Goal: Check status: Check status

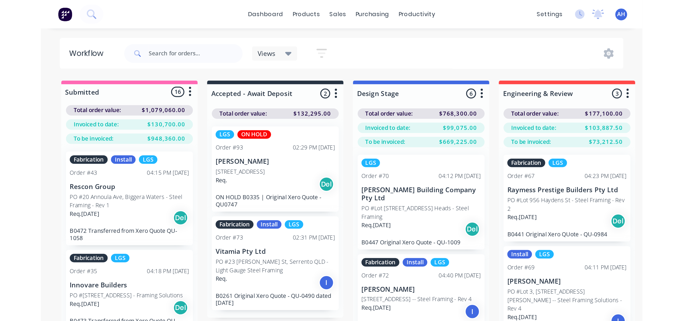
scroll to position [21, 0]
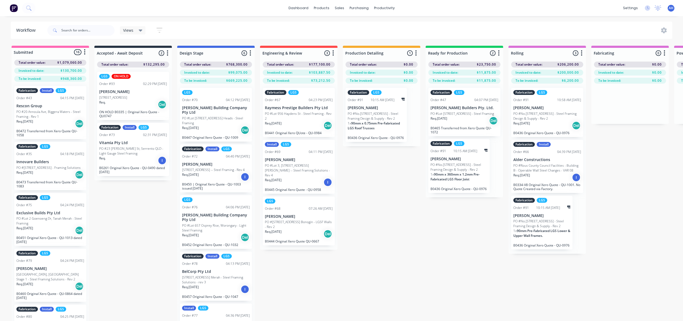
scroll to position [21, 448]
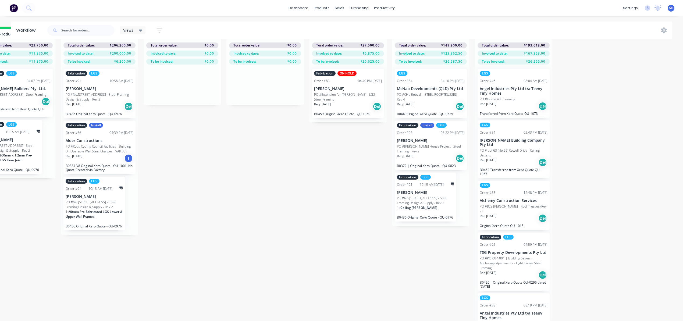
click at [500, 88] on p "Angel Industries Pty Ltd t/a Teeny Tiny Homes" at bounding box center [514, 91] width 68 height 9
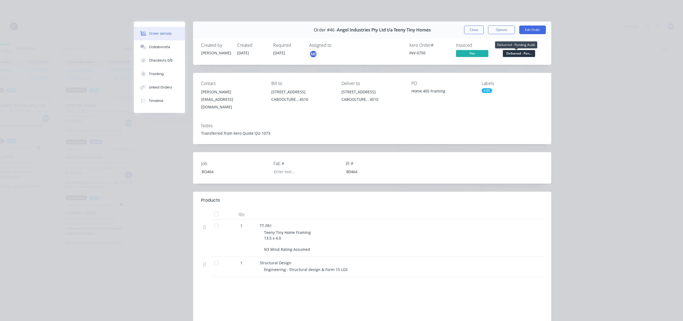
click at [521, 53] on span "Delivered - Pen..." at bounding box center [519, 53] width 32 height 7
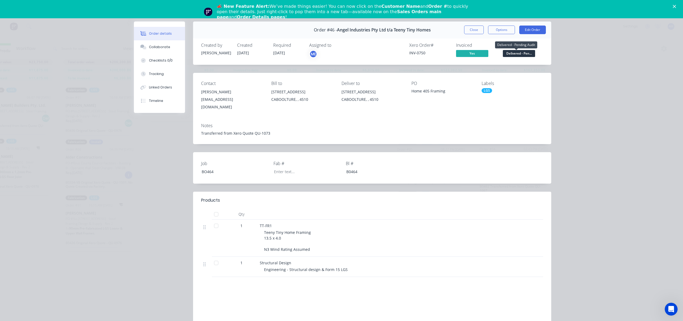
scroll to position [0, 0]
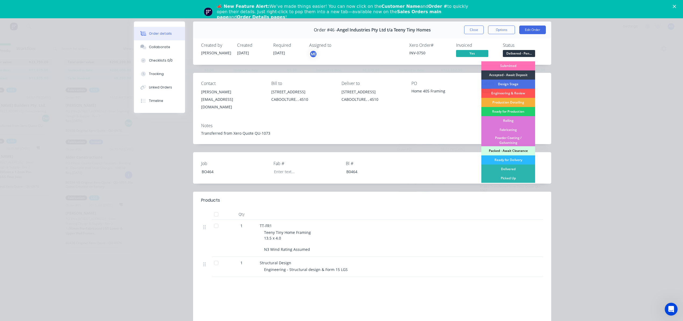
drag, startPoint x: 593, startPoint y: 106, endPoint x: 579, endPoint y: 107, distance: 14.3
click at [594, 106] on div "Order details Collaborate Checklists 0/0 Tracking Linked Orders Timeline Order …" at bounding box center [341, 160] width 683 height 321
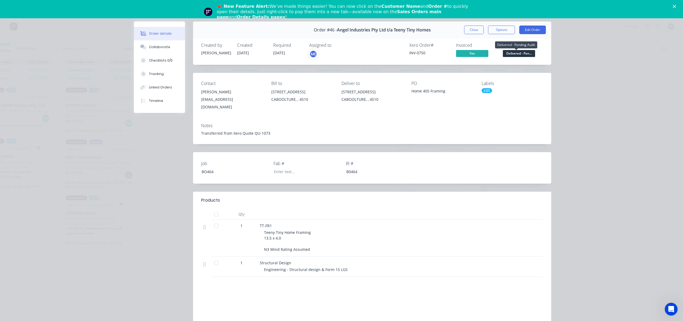
click at [516, 54] on span "Delivered - Pen..." at bounding box center [519, 53] width 32 height 7
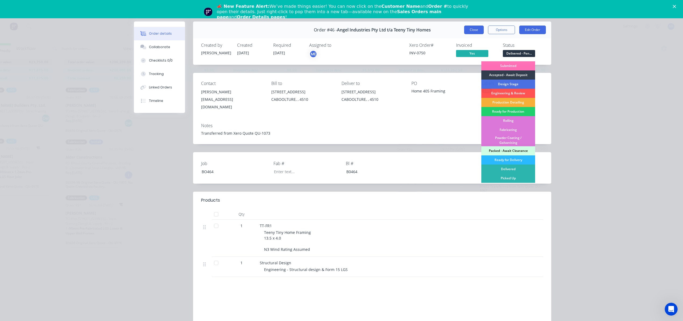
click at [469, 27] on button "Close" at bounding box center [474, 30] width 20 height 9
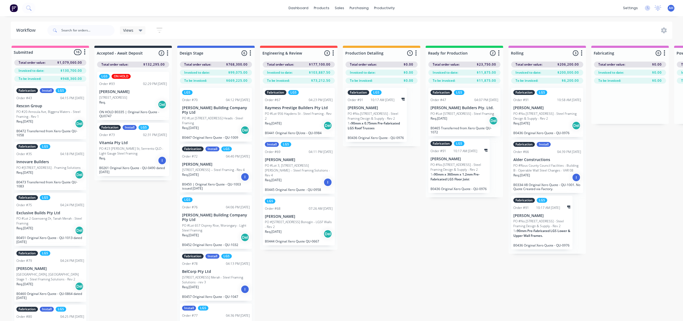
scroll to position [2, 448]
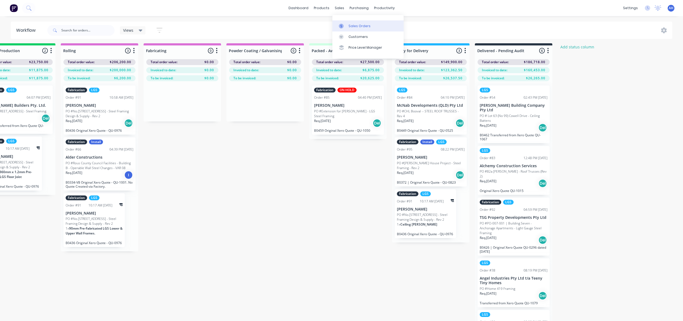
click at [357, 26] on div "Sales Orders" at bounding box center [360, 26] width 22 height 5
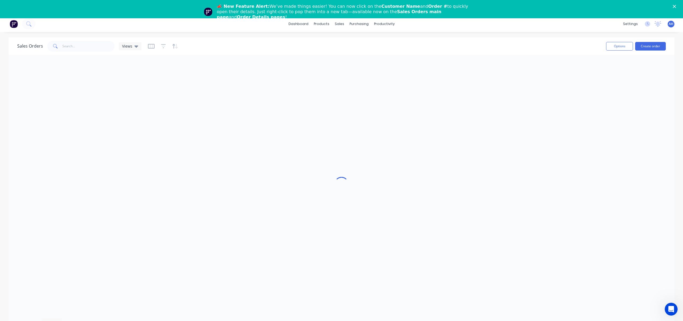
scroll to position [2, 0]
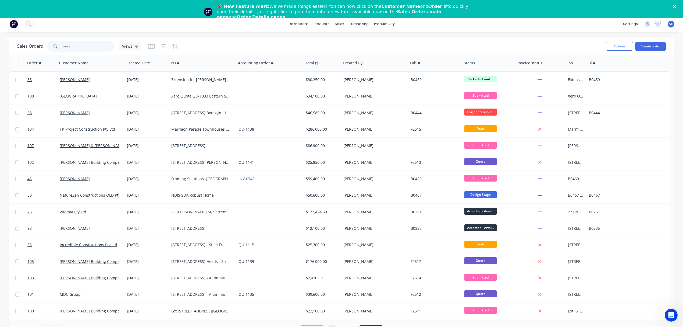
click at [75, 44] on input "text" at bounding box center [88, 46] width 52 height 11
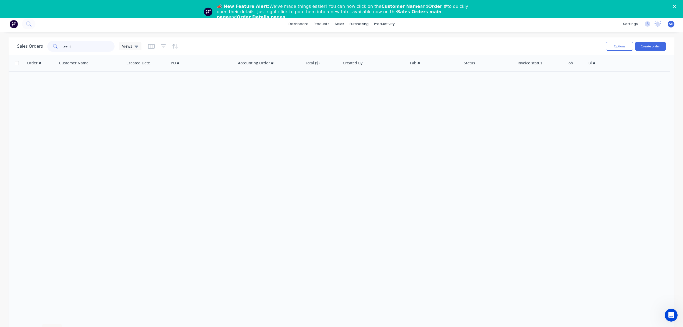
click at [77, 48] on input "teent" at bounding box center [88, 46] width 52 height 11
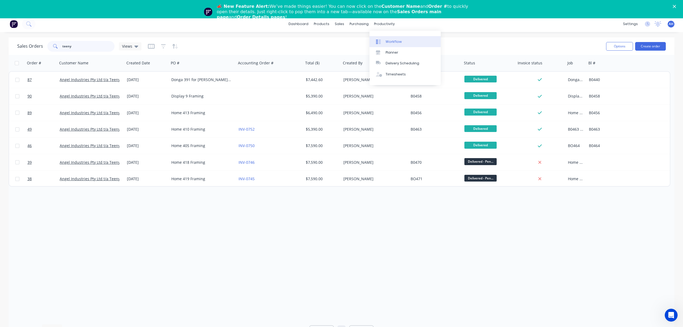
type input "teeny"
click at [391, 39] on div "Workflow" at bounding box center [394, 41] width 16 height 5
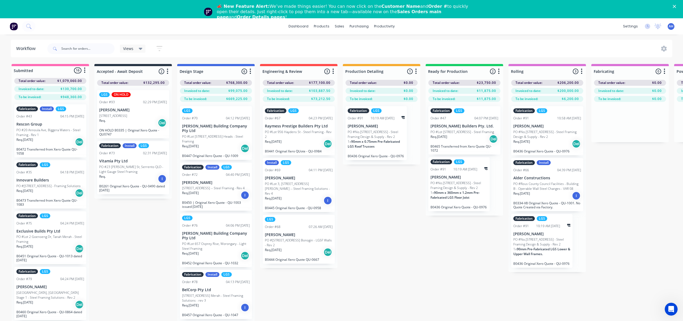
click at [676, 8] on polygon "Close" at bounding box center [674, 6] width 3 height 3
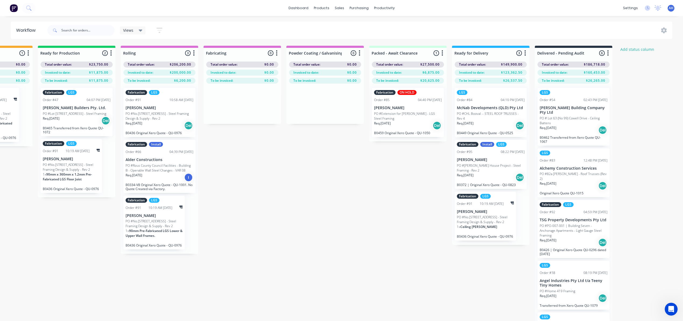
scroll to position [0, 448]
